Goal: Use online tool/utility: Utilize a website feature to perform a specific function

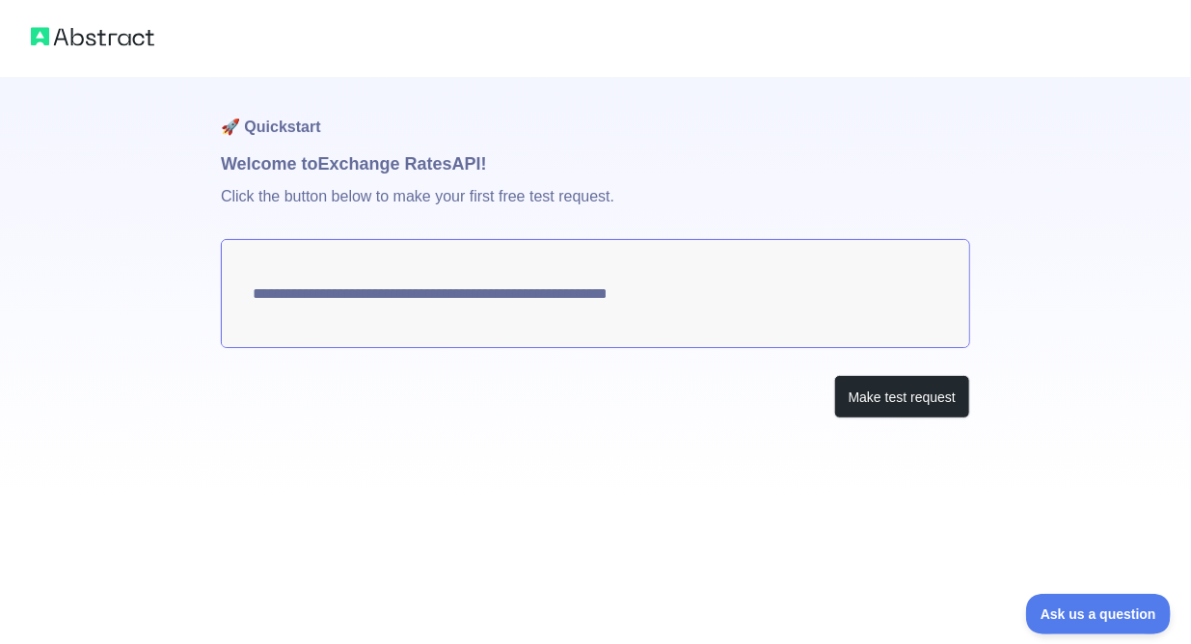
click at [727, 289] on textarea "**********" at bounding box center [596, 293] width 750 height 109
click at [891, 389] on button "Make test request" at bounding box center [902, 396] width 136 height 43
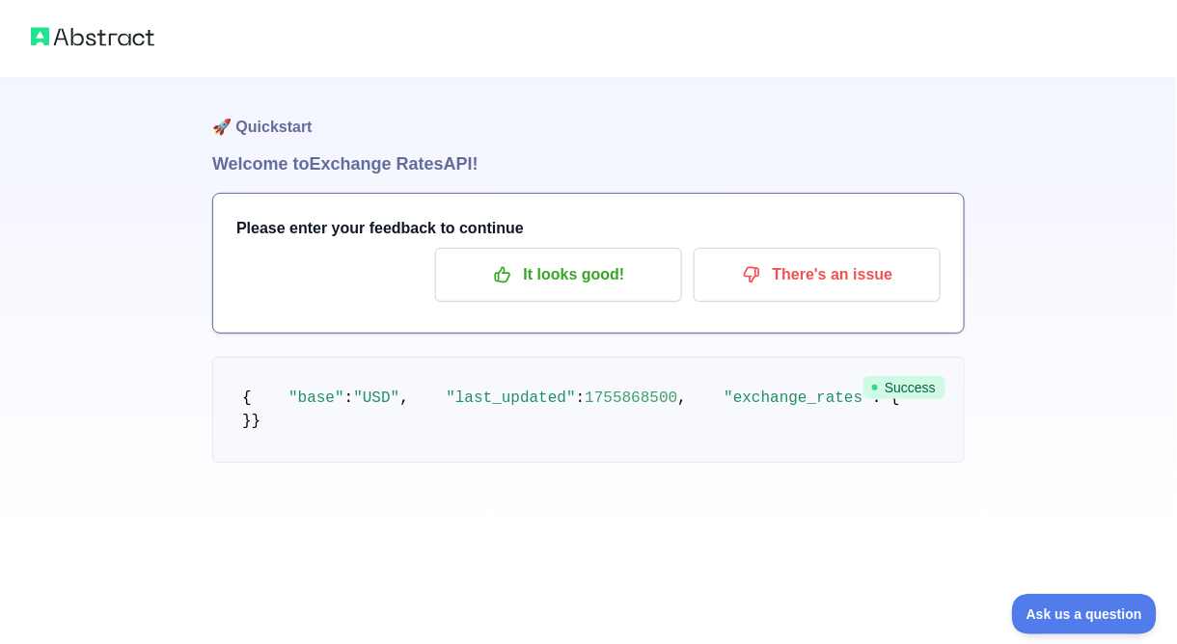
click at [476, 462] on pre "{ "base" : "USD" , "last_updated" : 1755868500 , "exchange_rates" : { "EUR" : 0…" at bounding box center [588, 410] width 752 height 106
click at [1029, 407] on span "0.861475" at bounding box center [1066, 398] width 74 height 17
click at [624, 459] on pre "{ "base" : "USD" , "last_updated" : 1755868500 , "exchange_rates" : { "EUR" : 0…" at bounding box center [588, 410] width 752 height 106
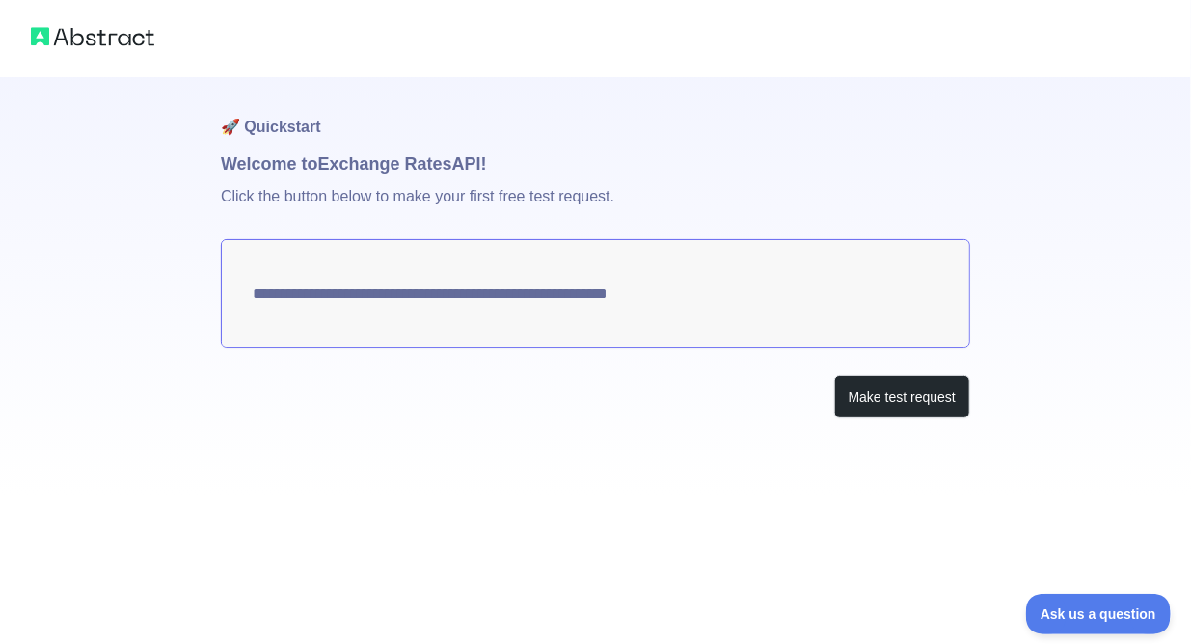
click at [505, 309] on textarea "**********" at bounding box center [596, 293] width 750 height 109
click at [419, 180] on p "Click the button below to make your first free test request." at bounding box center [596, 208] width 750 height 62
drag, startPoint x: 720, startPoint y: 302, endPoint x: 529, endPoint y: 293, distance: 191.2
click at [529, 293] on textarea "**********" at bounding box center [596, 293] width 750 height 109
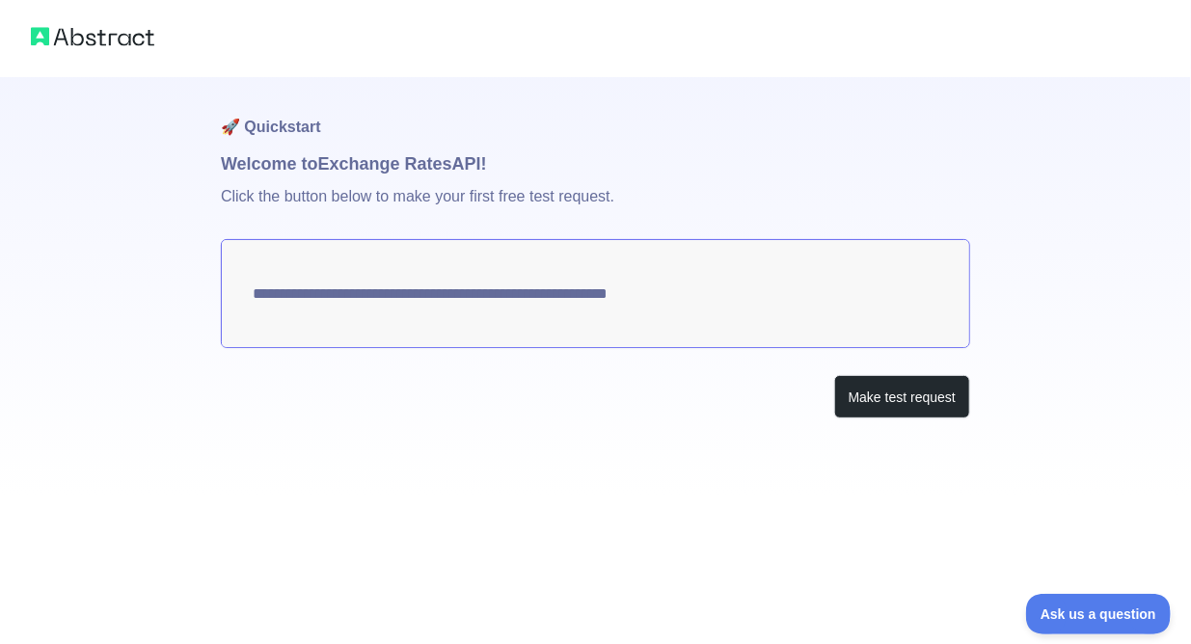
click at [89, 9] on div at bounding box center [595, 38] width 1191 height 77
click at [94, 29] on img at bounding box center [92, 36] width 123 height 27
click at [0, 30] on div at bounding box center [595, 38] width 1191 height 77
click at [303, 155] on h1 "Welcome to Exchange Rates API!" at bounding box center [596, 163] width 750 height 27
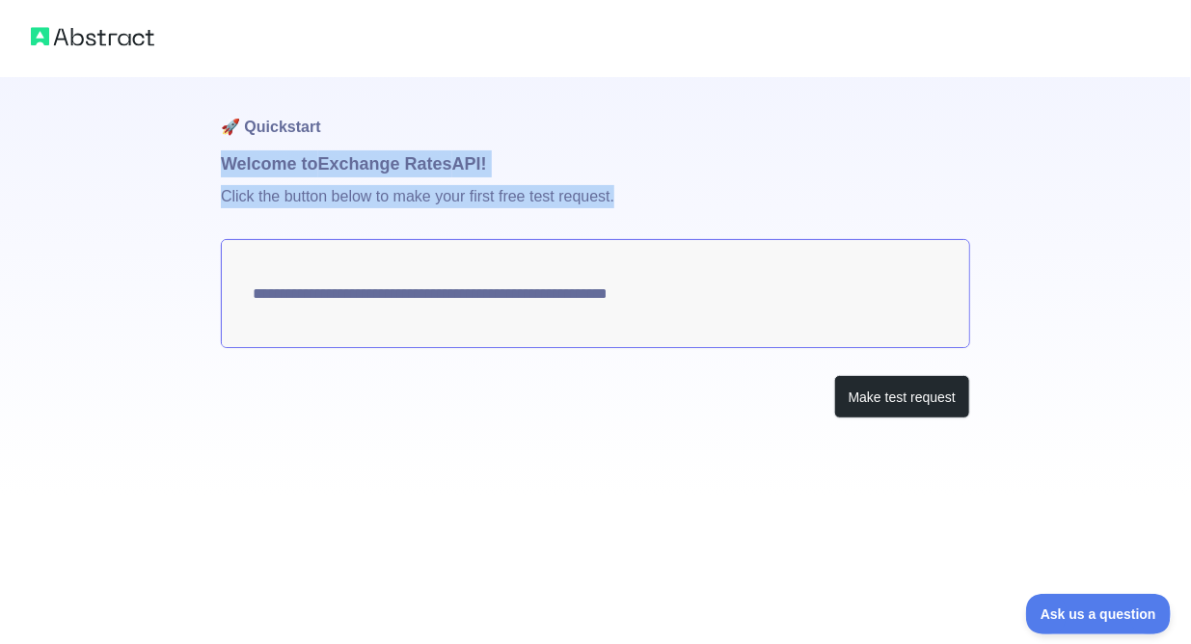
drag, startPoint x: 610, startPoint y: 140, endPoint x: 727, endPoint y: 378, distance: 265.7
click at [727, 378] on div "**********" at bounding box center [596, 286] width 750 height 419
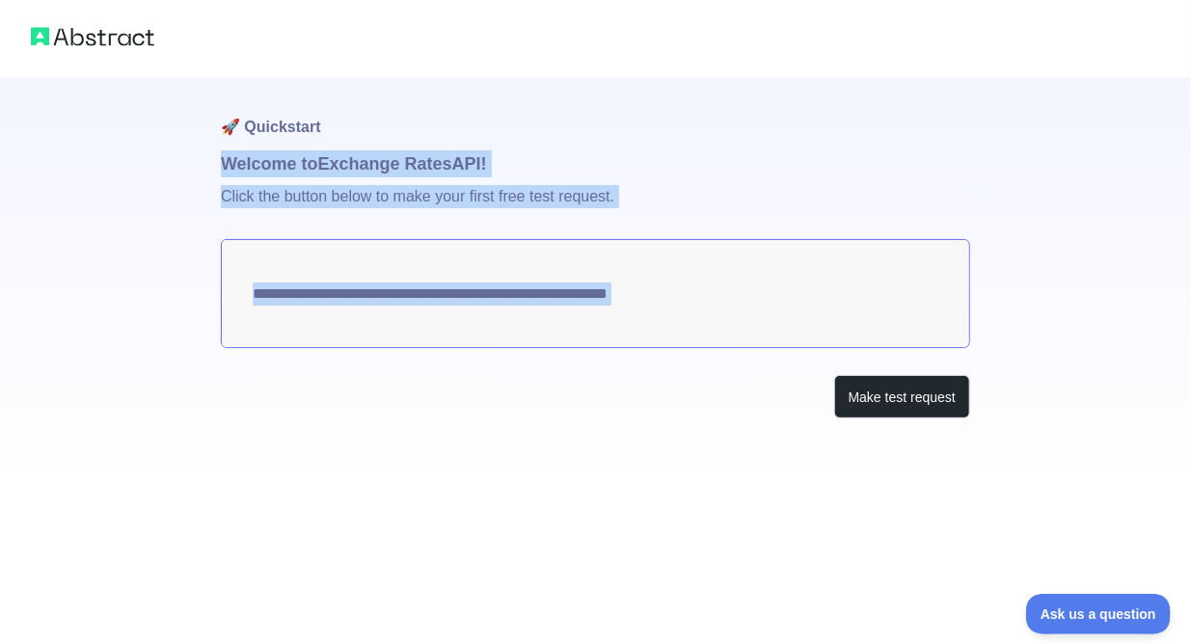
click at [714, 286] on textarea "**********" at bounding box center [596, 293] width 750 height 109
click at [99, 30] on img at bounding box center [92, 36] width 123 height 27
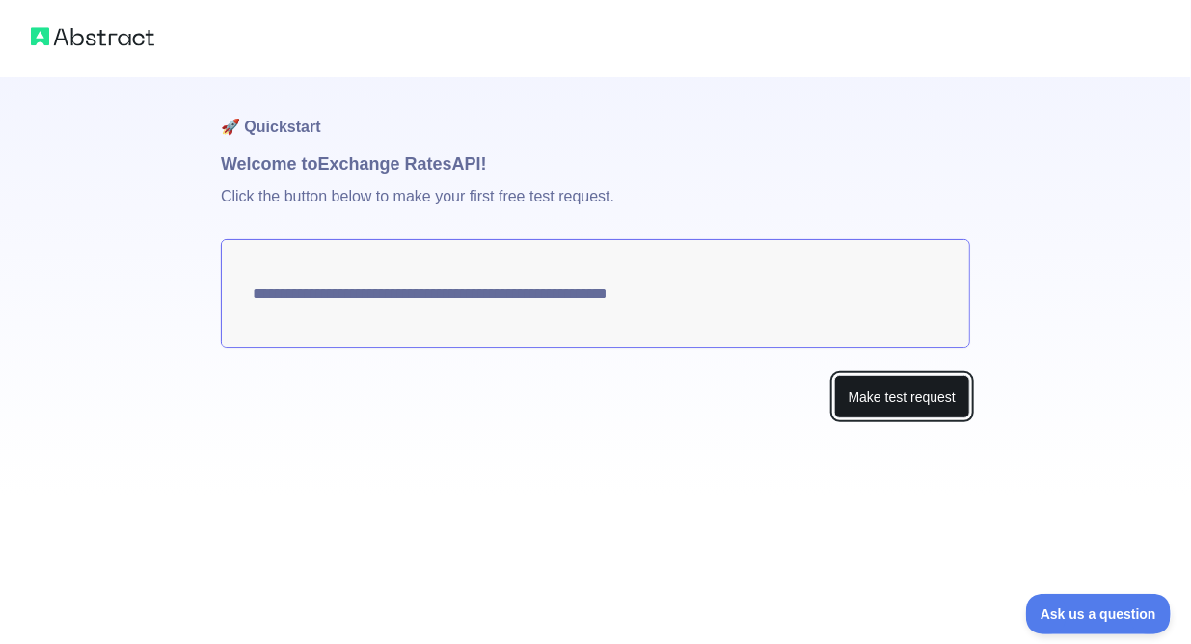
click at [907, 396] on button "Make test request" at bounding box center [902, 396] width 136 height 43
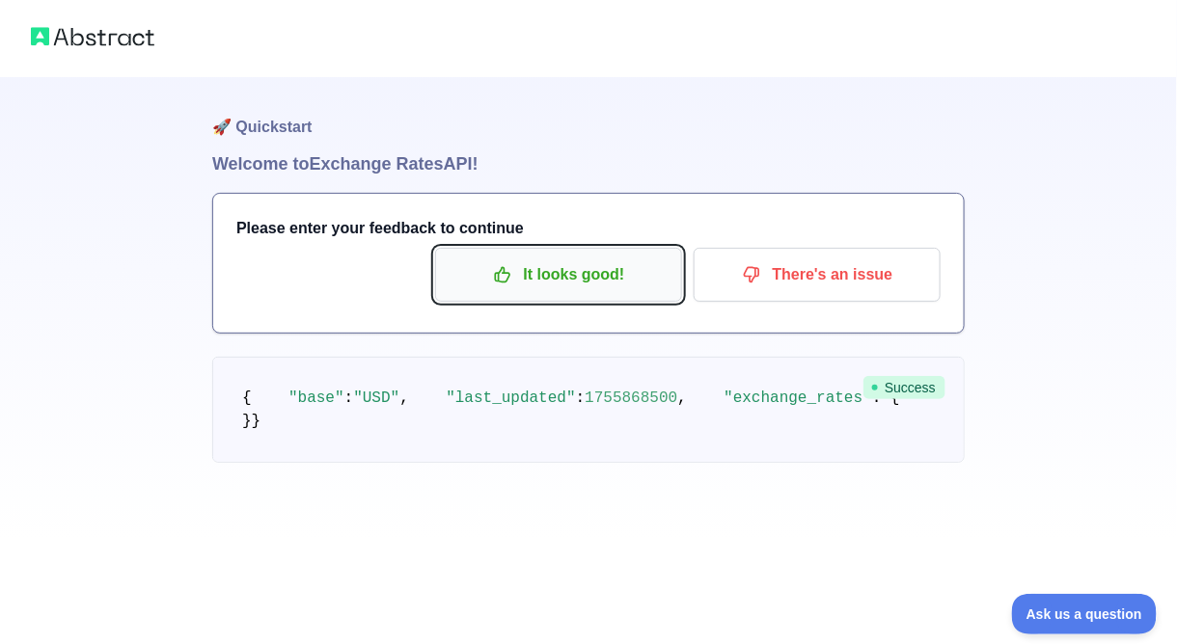
click at [563, 272] on p "It looks good!" at bounding box center [559, 275] width 218 height 33
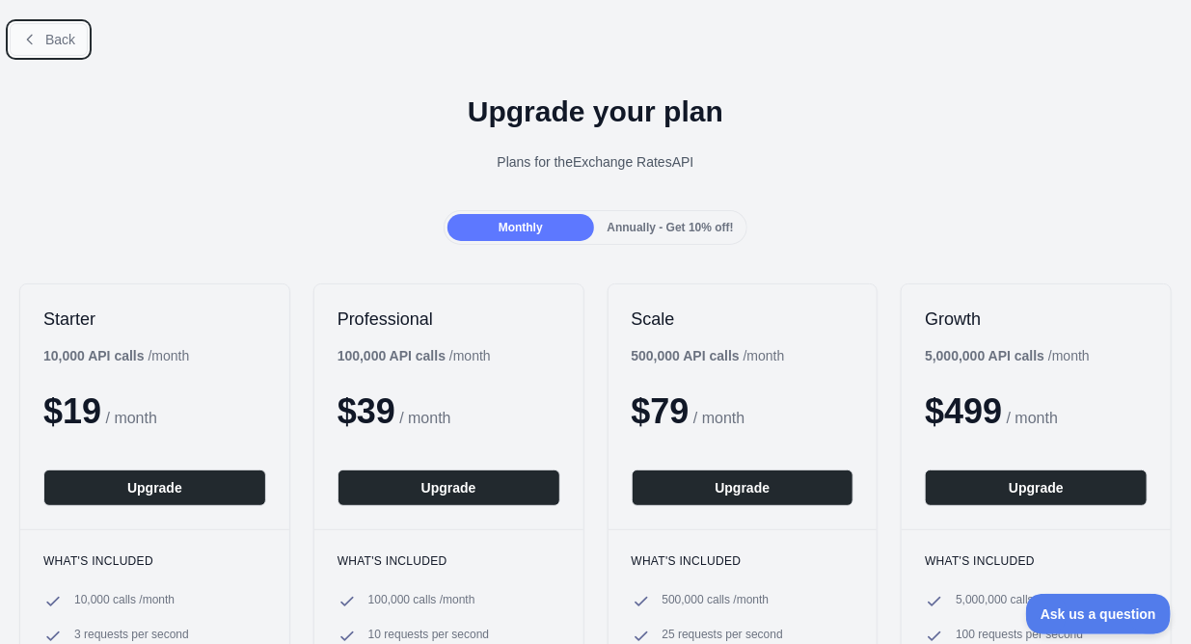
click at [28, 49] on button "Back" at bounding box center [49, 39] width 78 height 33
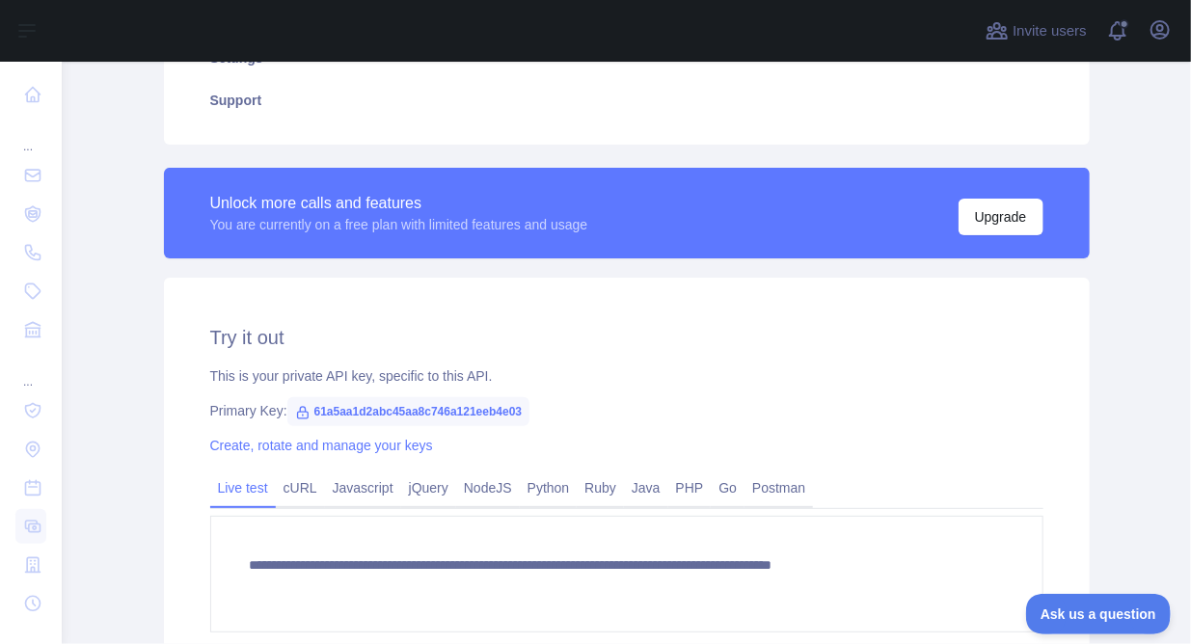
scroll to position [405, 0]
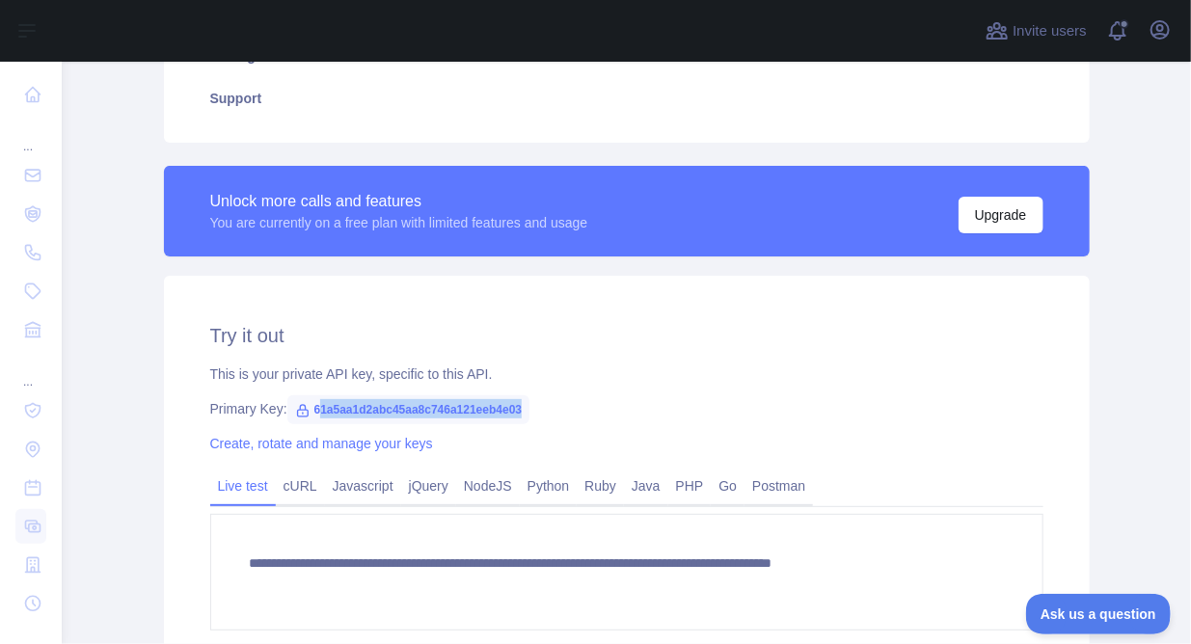
drag, startPoint x: 312, startPoint y: 404, endPoint x: 519, endPoint y: 388, distance: 208.0
click at [519, 388] on div "**********" at bounding box center [627, 505] width 926 height 458
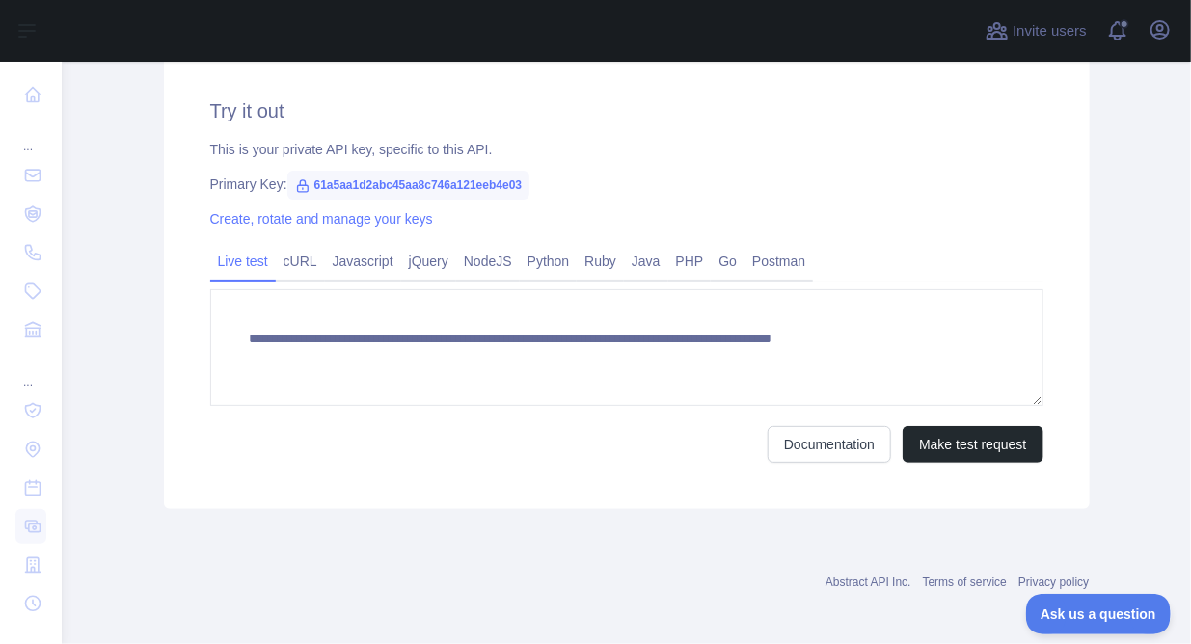
scroll to position [636, 0]
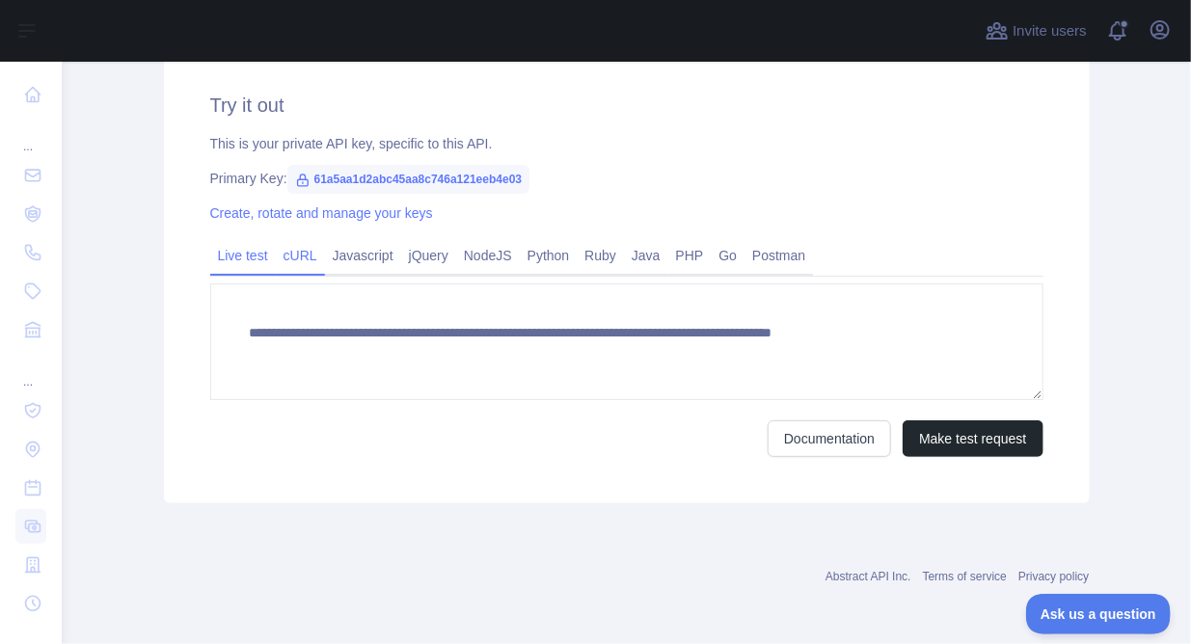
click at [298, 252] on link "cURL" at bounding box center [300, 255] width 49 height 31
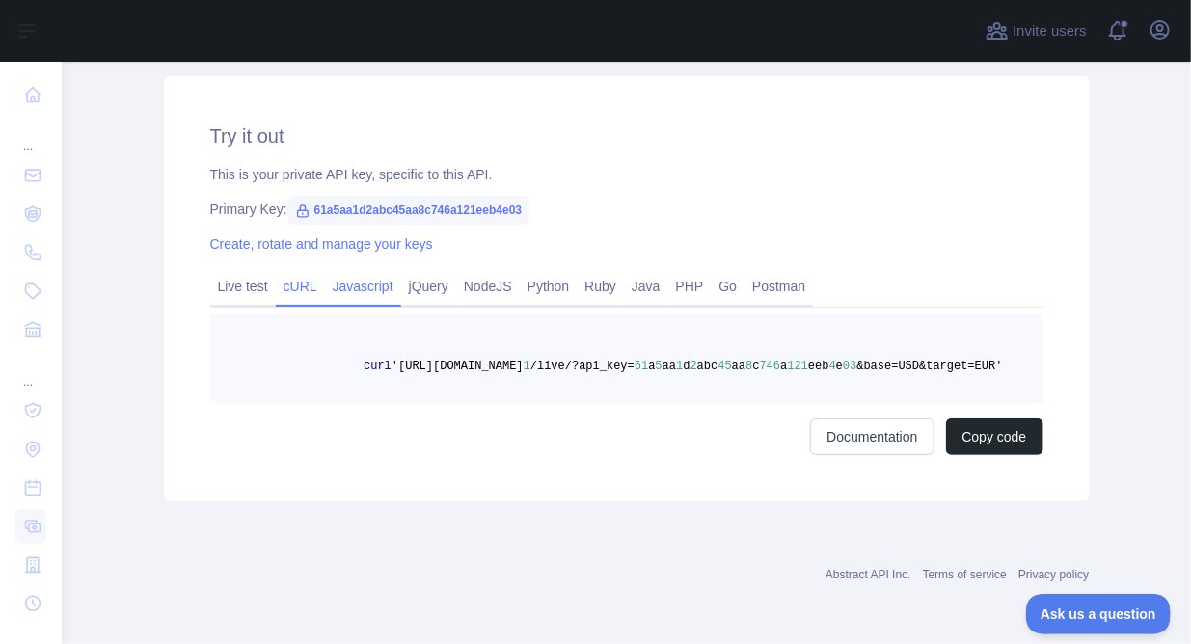
scroll to position [618, 0]
click at [225, 271] on link "Live test" at bounding box center [243, 286] width 66 height 31
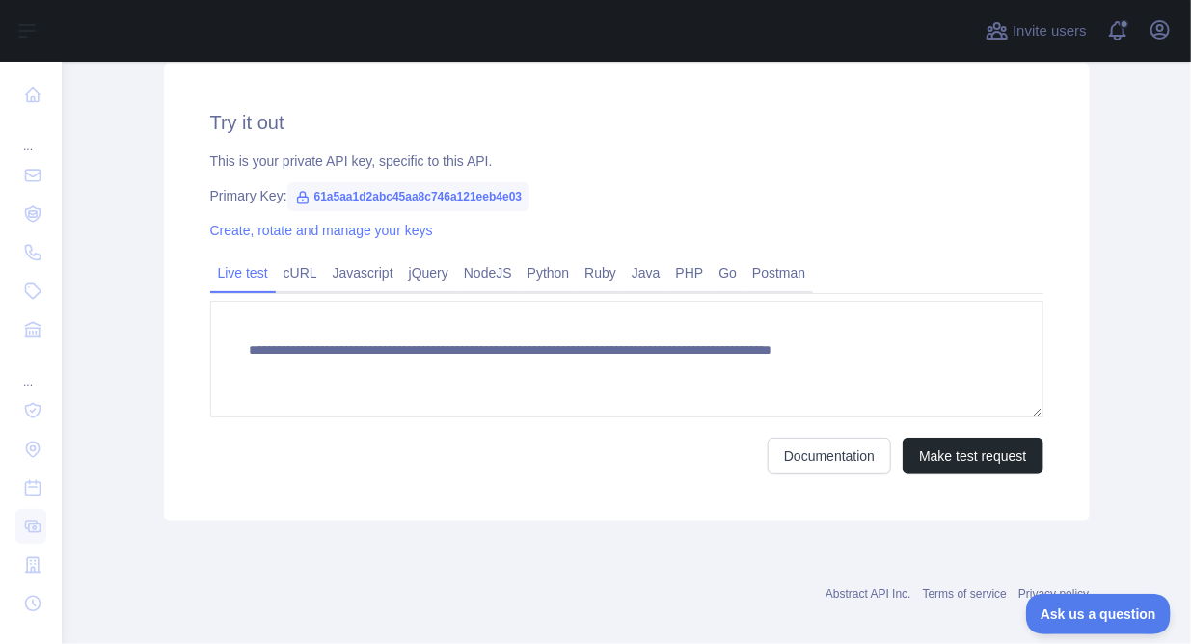
click at [368, 440] on div "Documentation Make test request" at bounding box center [626, 456] width 833 height 37
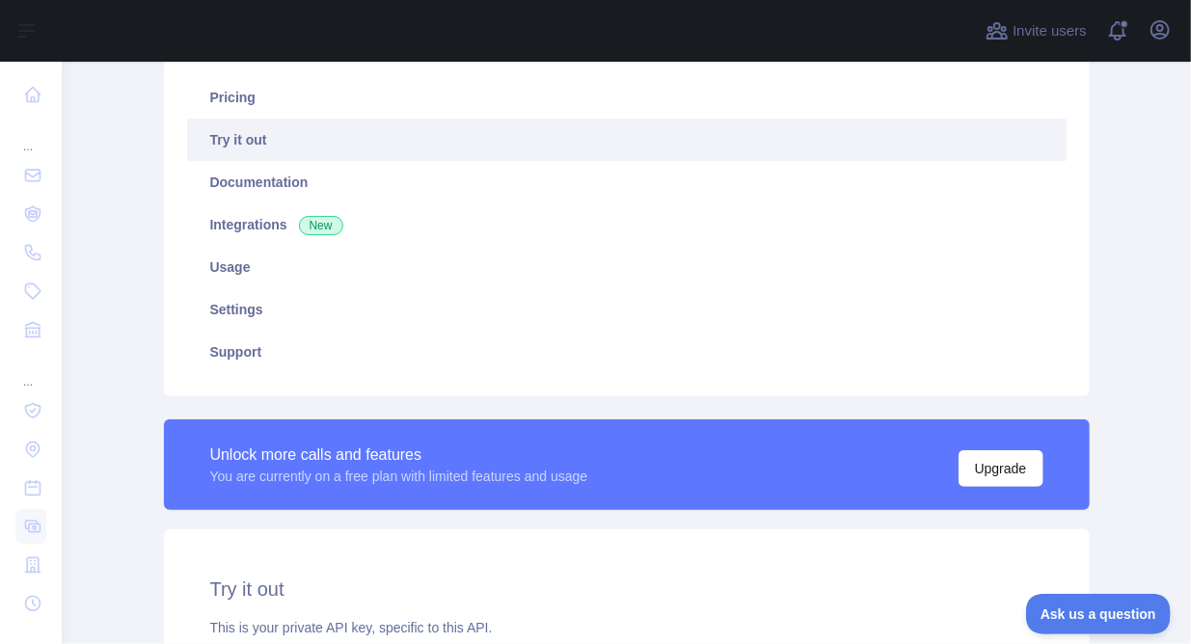
scroll to position [150, 0]
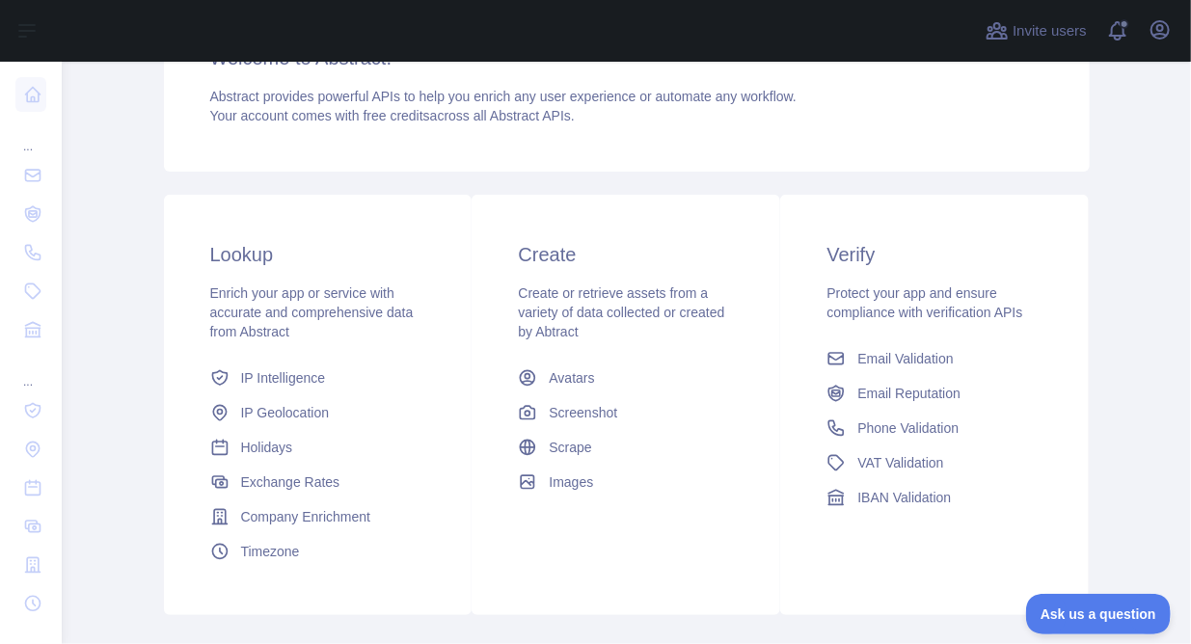
scroll to position [190, 0]
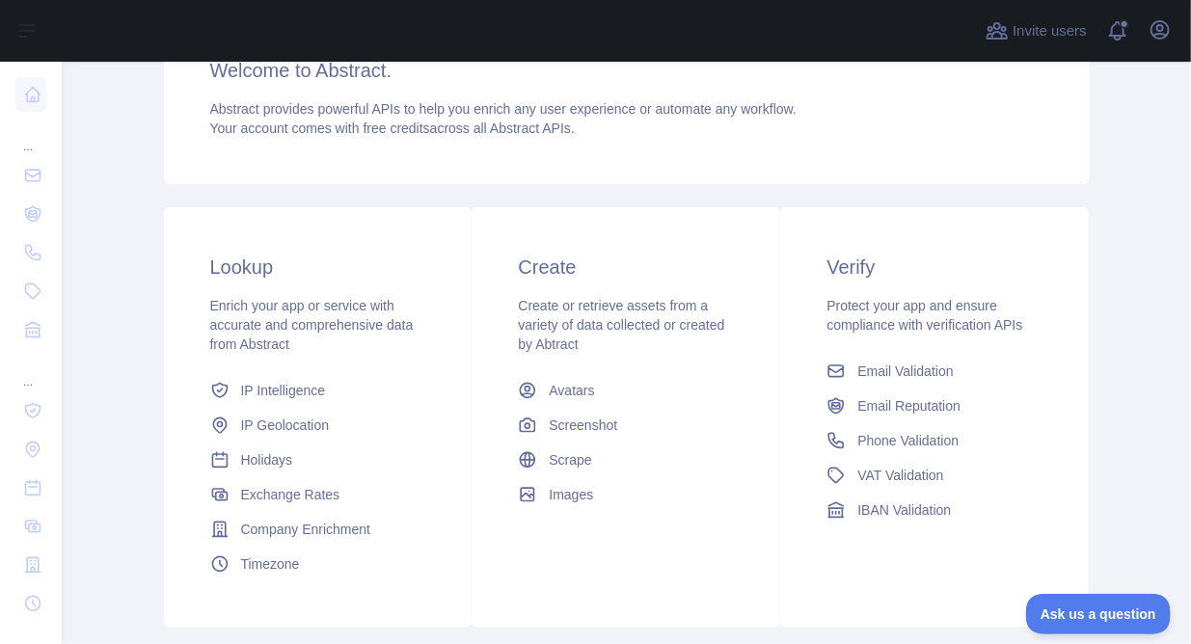
drag, startPoint x: 823, startPoint y: 268, endPoint x: 641, endPoint y: 201, distance: 193.5
click at [641, 201] on div "Lookup Enrich your app or service with accurate and comprehensive data from Abs…" at bounding box center [627, 418] width 926 height 444
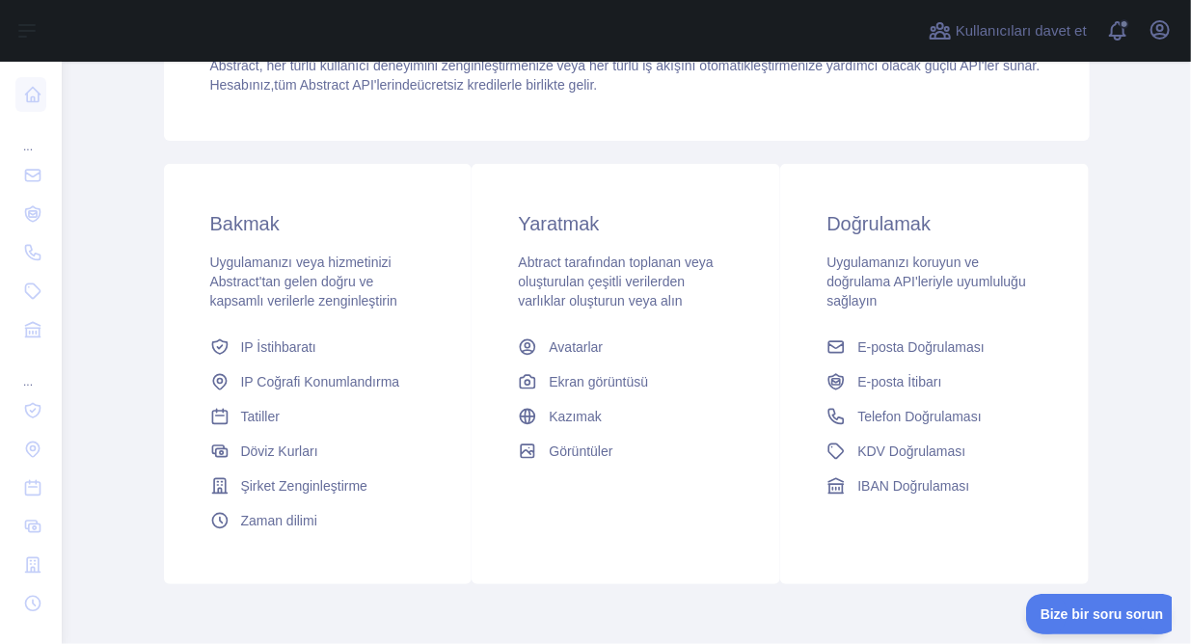
scroll to position [0, 0]
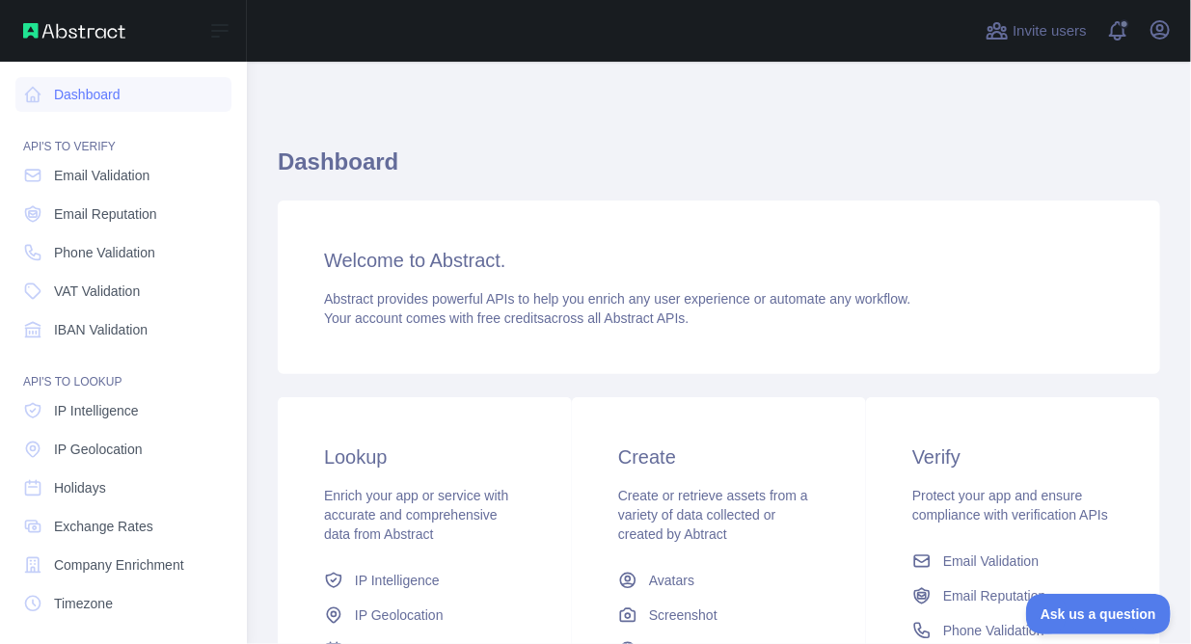
click at [94, 116] on div "API'S TO VERIFY" at bounding box center [123, 135] width 216 height 39
click at [82, 180] on span "Email Validation" at bounding box center [102, 175] width 96 height 19
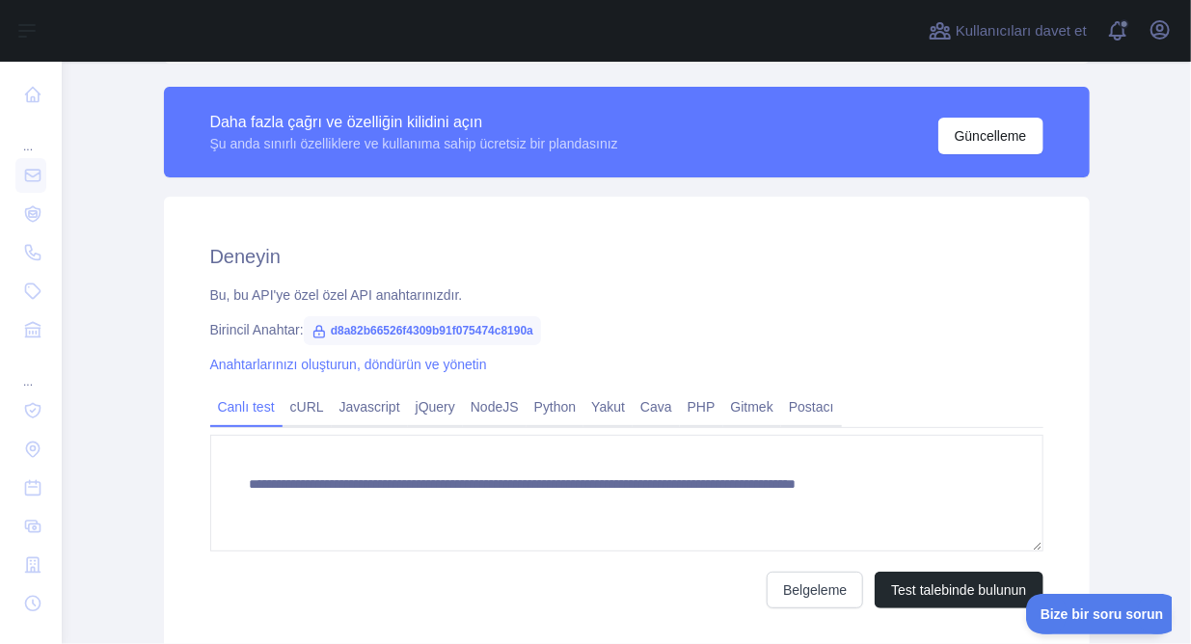
scroll to position [565, 0]
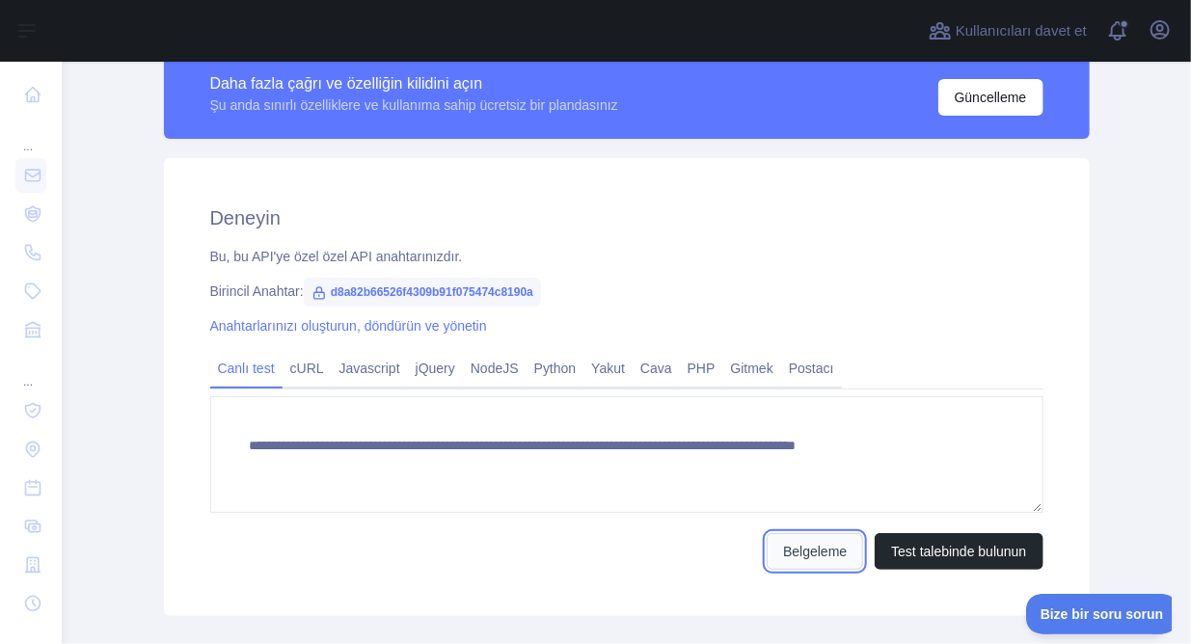
click at [795, 544] on font "Belgeleme" at bounding box center [815, 551] width 64 height 15
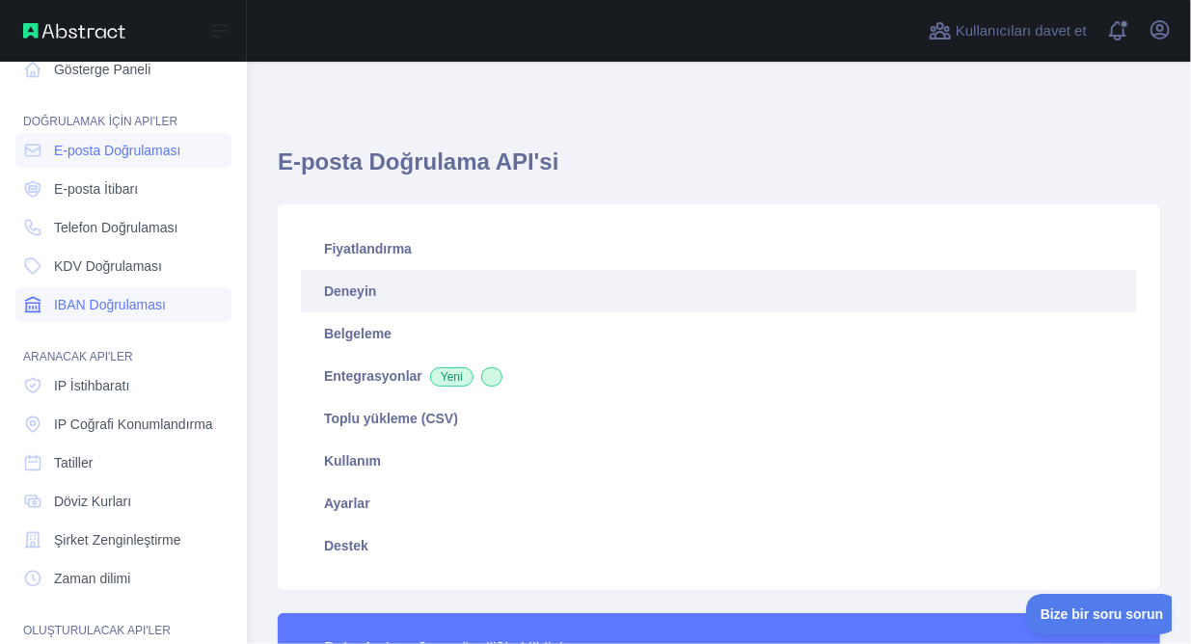
scroll to position [205, 0]
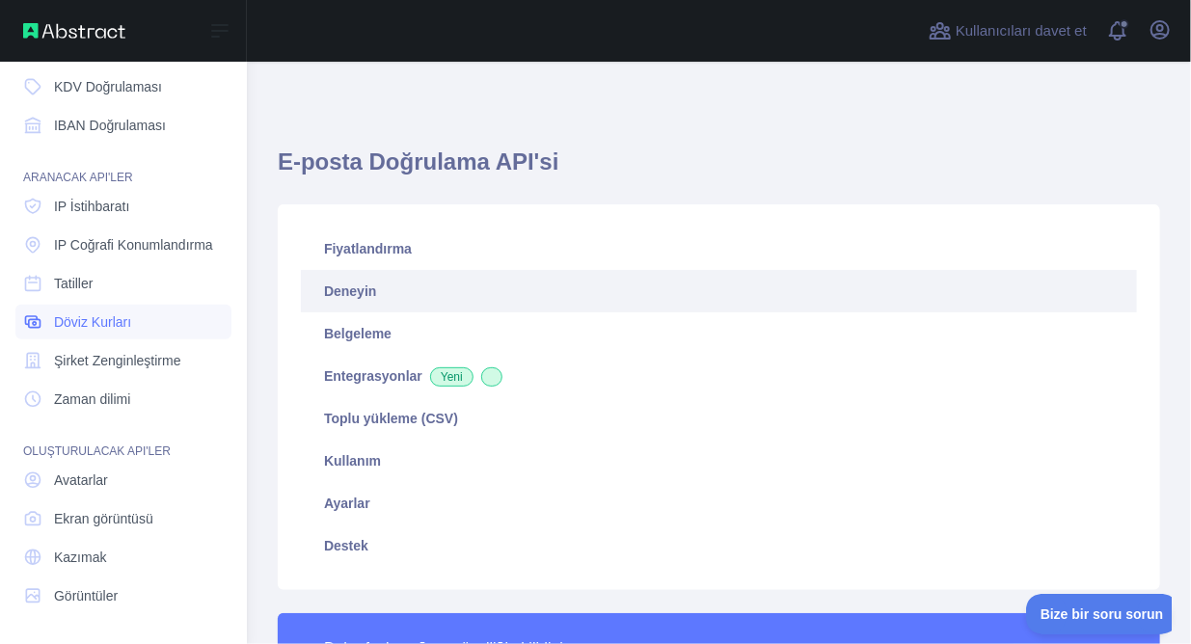
click at [105, 310] on link "Döviz Kurları" at bounding box center [123, 322] width 216 height 35
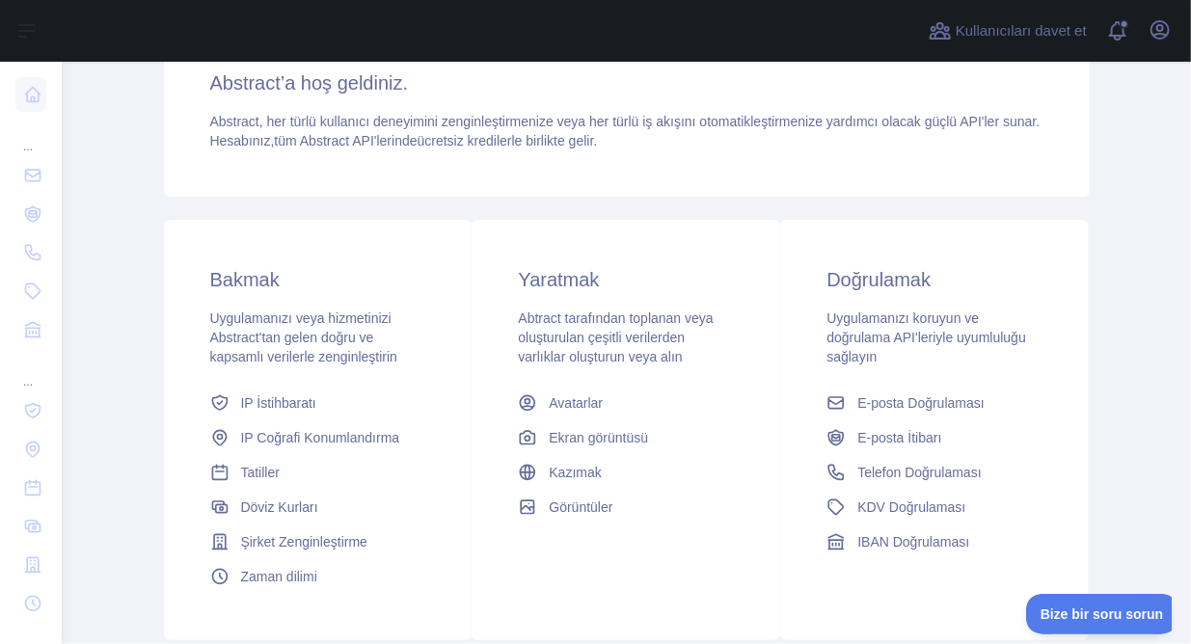
scroll to position [176, 0]
click at [901, 405] on font "E-posta Doğrulaması" at bounding box center [921, 404] width 127 height 15
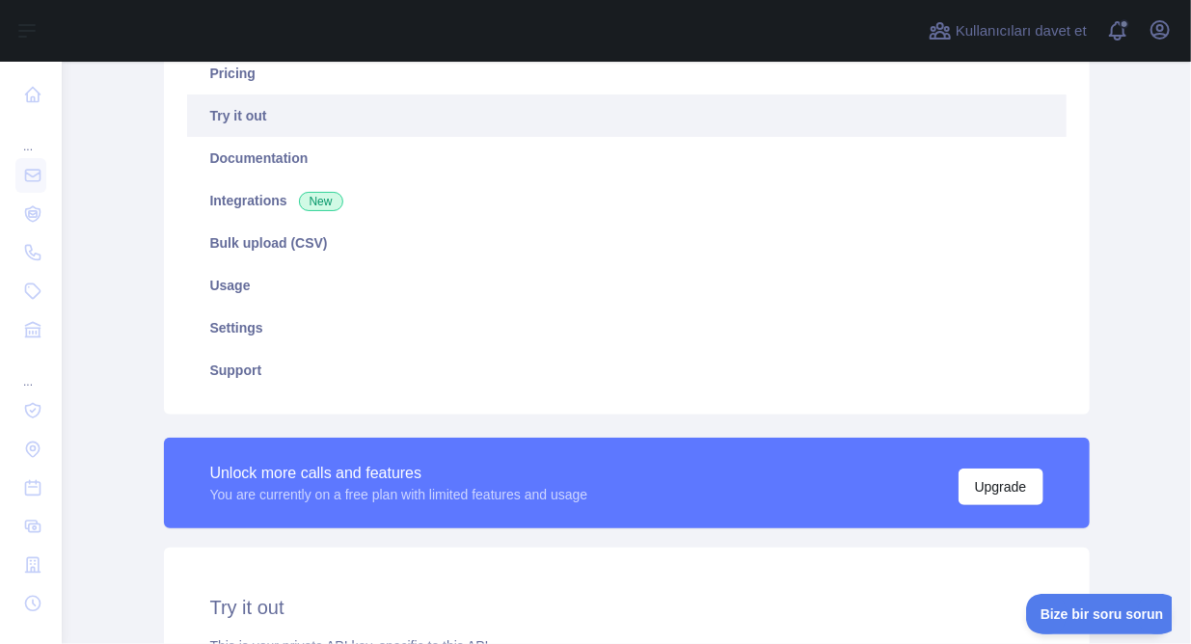
type textarea "**********"
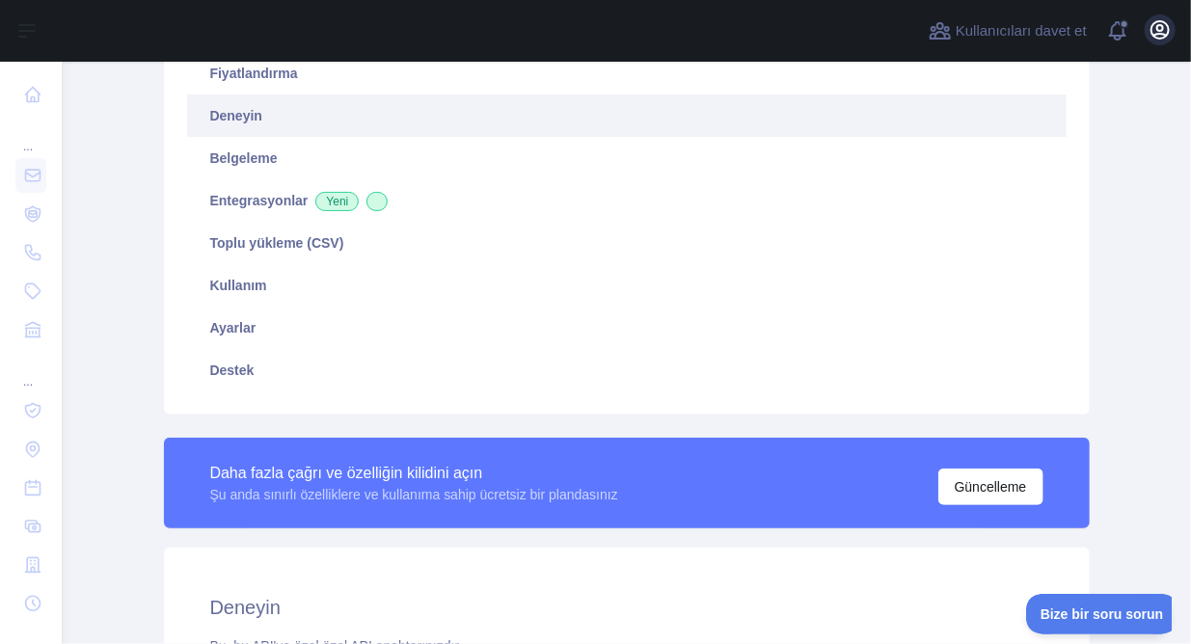
drag, startPoint x: 1177, startPoint y: 33, endPoint x: 1166, endPoint y: 25, distance: 13.1
click at [1166, 25] on div "Kullanıcıları davet et Bildirimleri görüntüle Kullanıcı menüsünü aç" at bounding box center [627, 31] width 1130 height 62
click at [1166, 25] on icon "button" at bounding box center [1160, 29] width 23 height 23
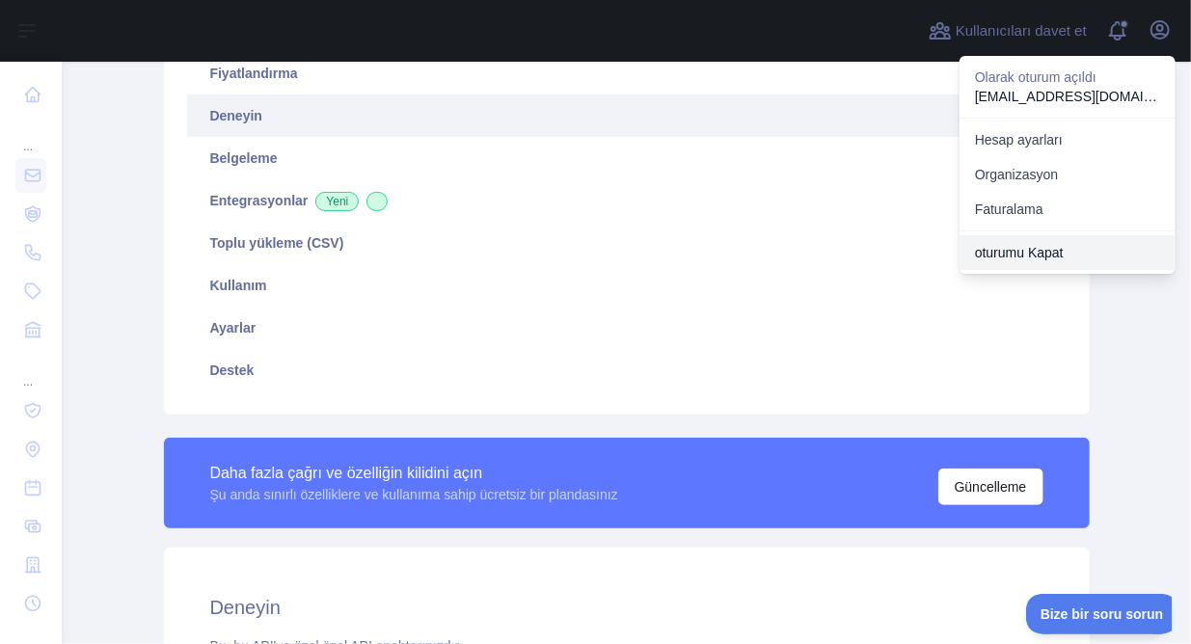
click at [1044, 246] on font "oturumu Kapat" at bounding box center [1019, 252] width 89 height 15
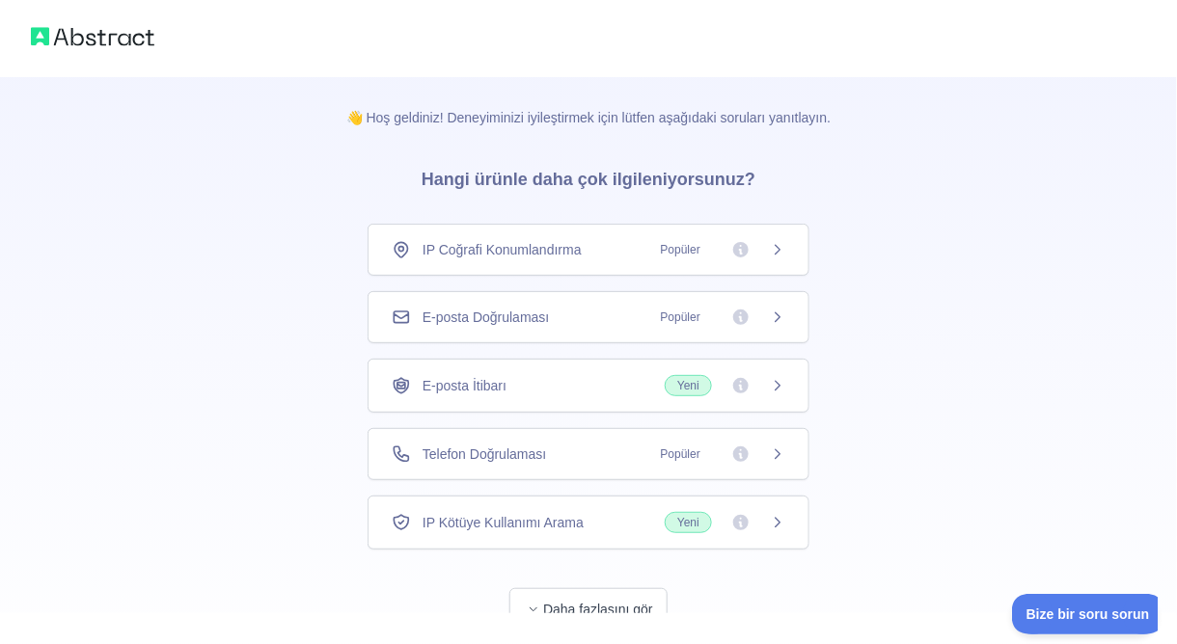
scroll to position [58, 0]
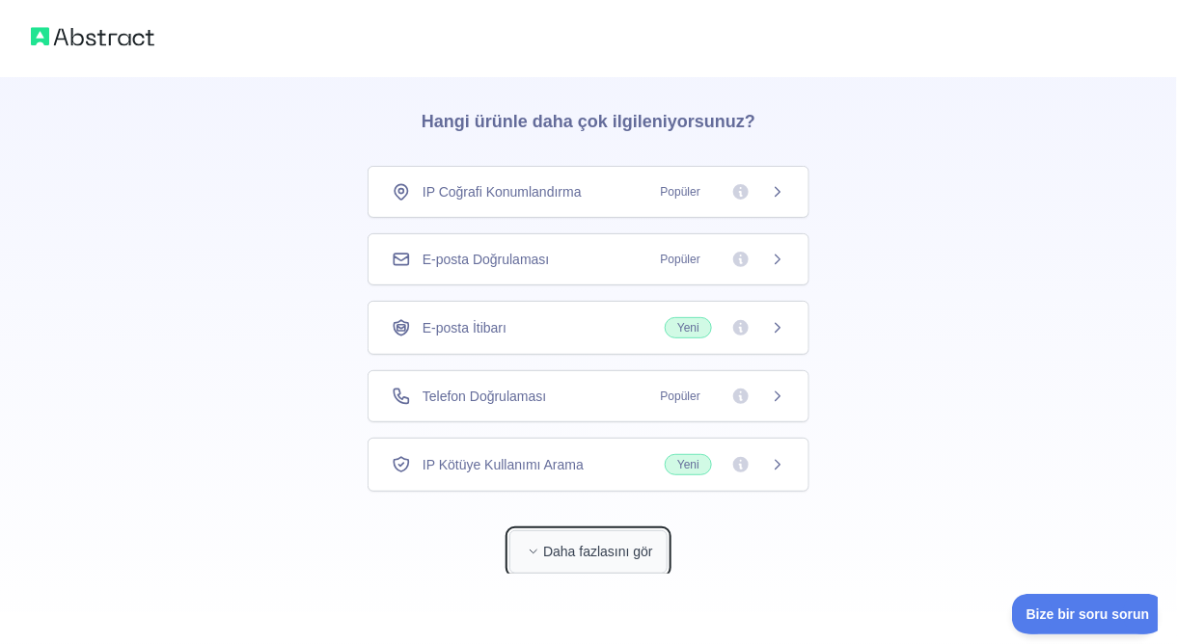
click at [575, 532] on button "Daha fazlasını gör" at bounding box center [588, 552] width 158 height 43
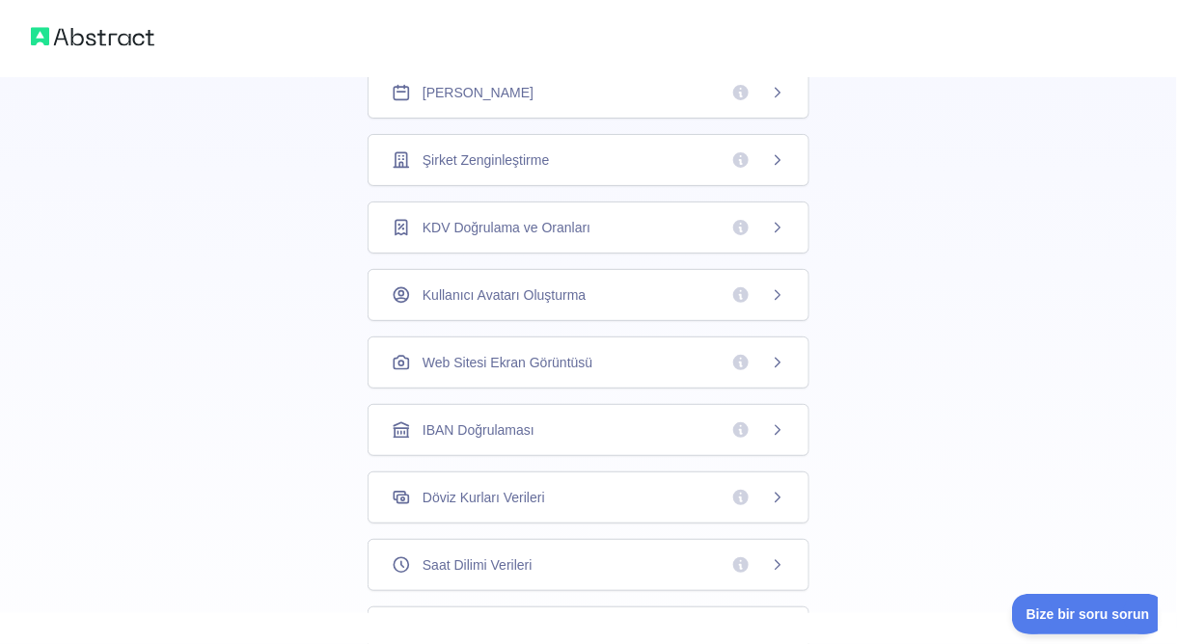
scroll to position [439, 0]
click at [515, 489] on font "Döviz Kurları Verileri" at bounding box center [484, 496] width 123 height 15
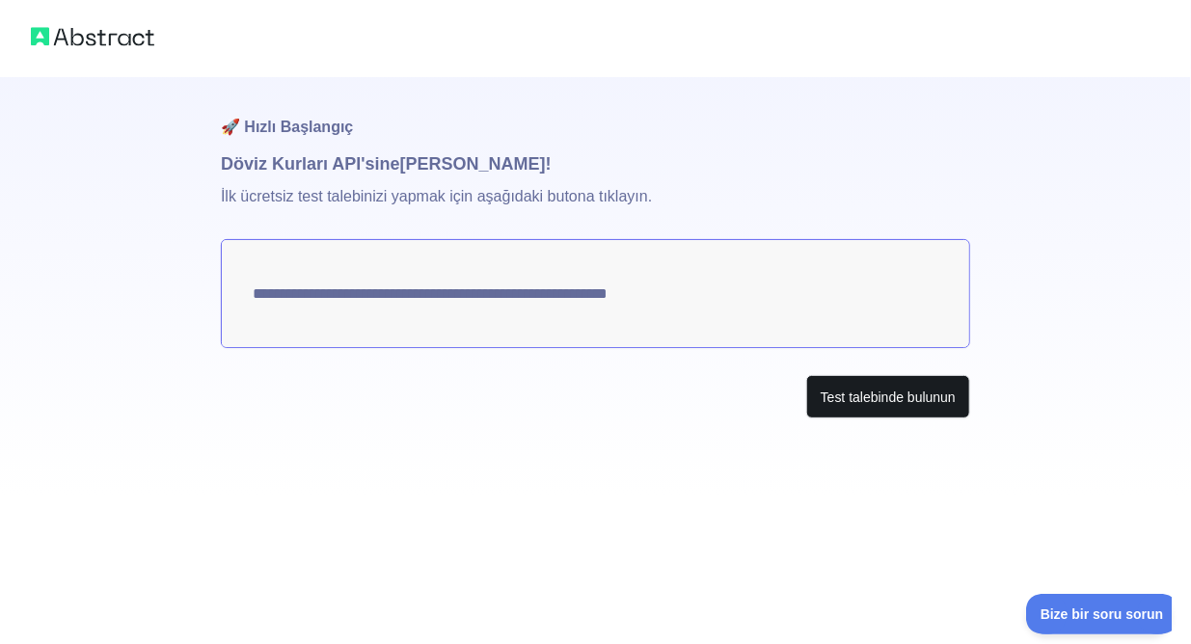
drag, startPoint x: 743, startPoint y: 296, endPoint x: 896, endPoint y: 397, distance: 183.8
click at [896, 397] on div "**********" at bounding box center [596, 286] width 750 height 419
click at [896, 397] on font "Test talebinde bulunun" at bounding box center [888, 397] width 135 height 15
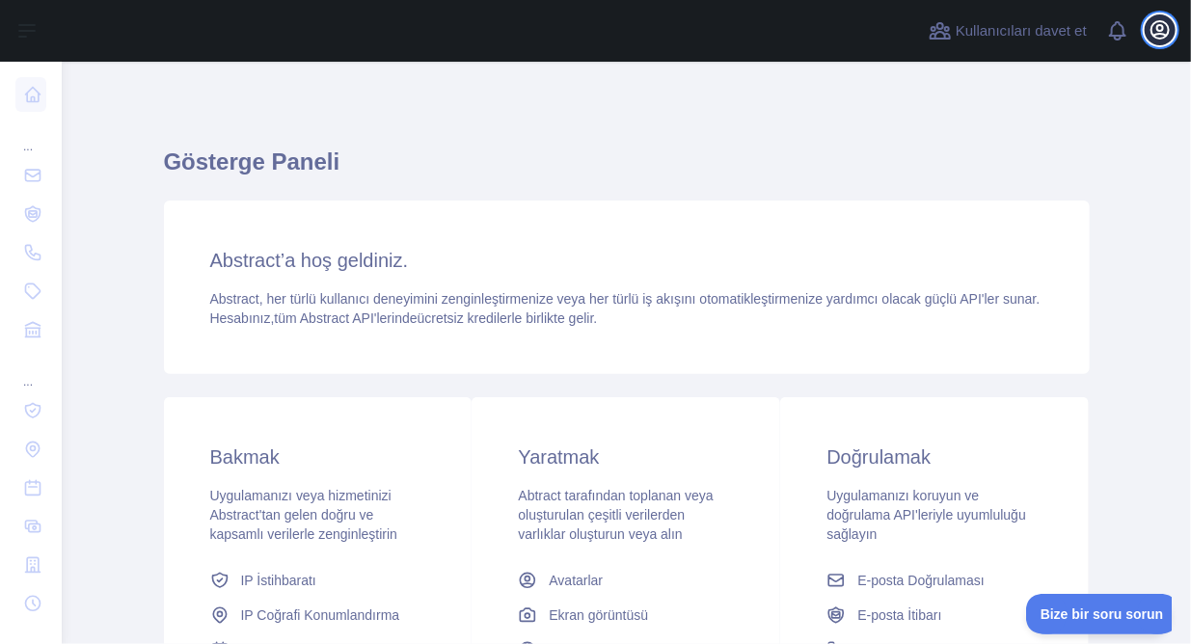
click at [1153, 41] on icon "button" at bounding box center [1160, 29] width 23 height 23
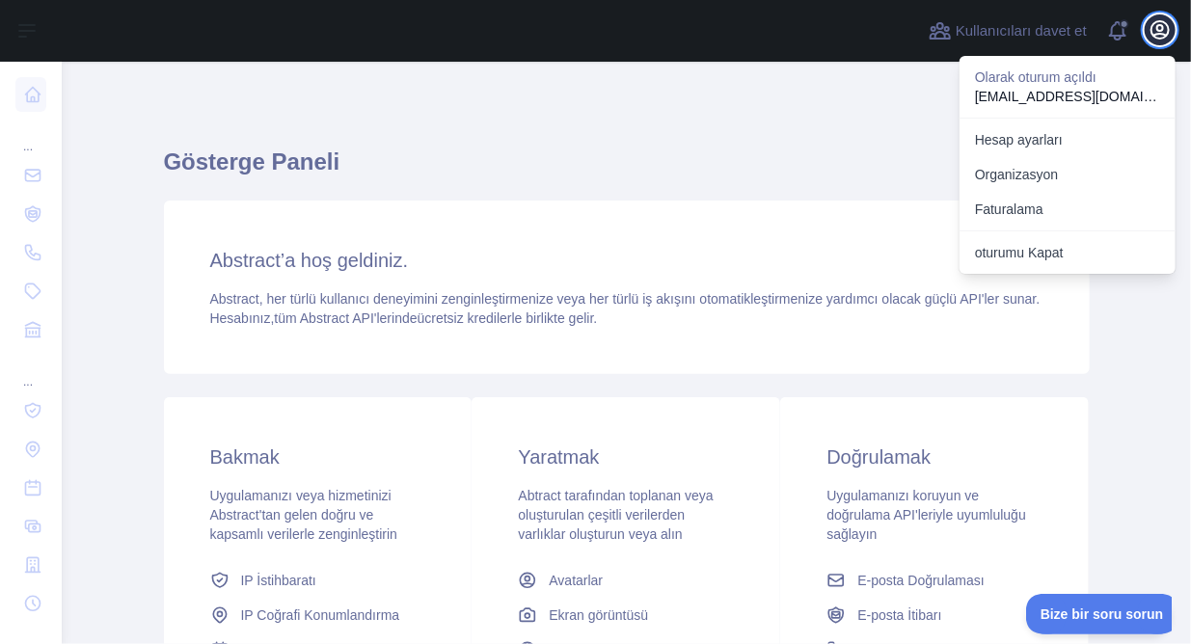
click at [1153, 41] on icon "button" at bounding box center [1160, 29] width 23 height 23
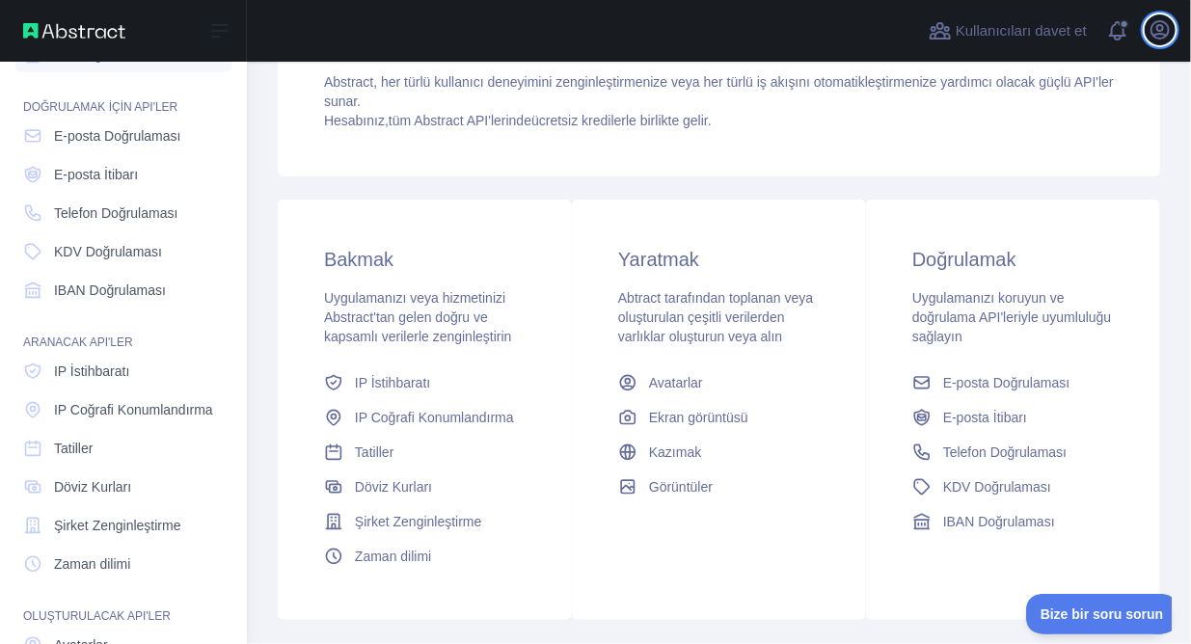
scroll to position [41, 0]
click at [121, 488] on font "Döviz Kurları" at bounding box center [92, 485] width 77 height 15
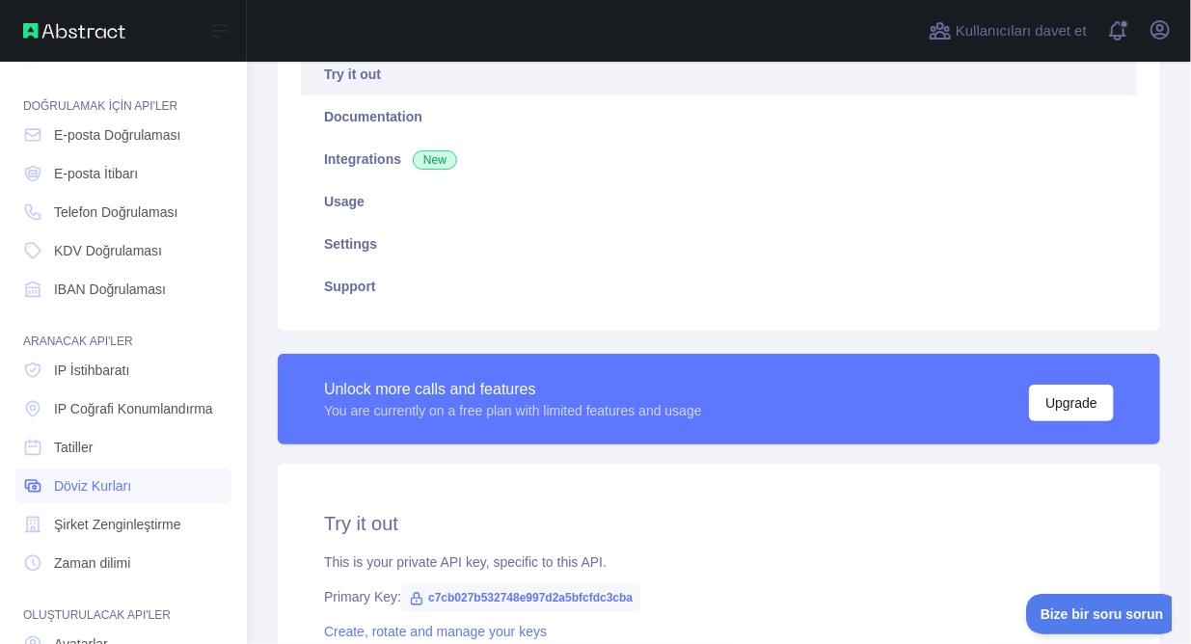
type textarea "**********"
